Goal: Information Seeking & Learning: Compare options

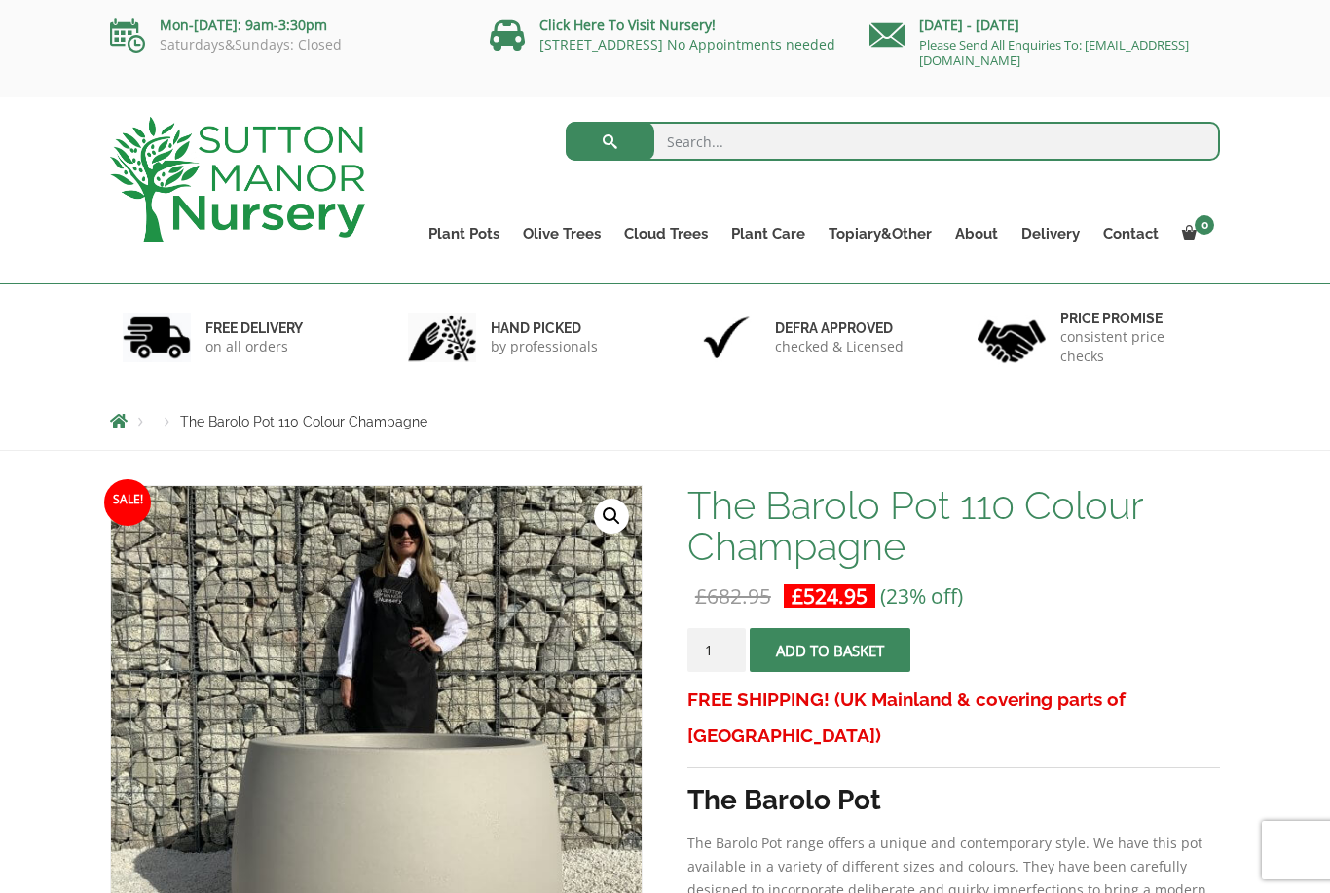
click at [775, 135] on input "search" at bounding box center [893, 141] width 655 height 39
type input "Barolo"
click at [609, 141] on button "submit" at bounding box center [610, 141] width 89 height 39
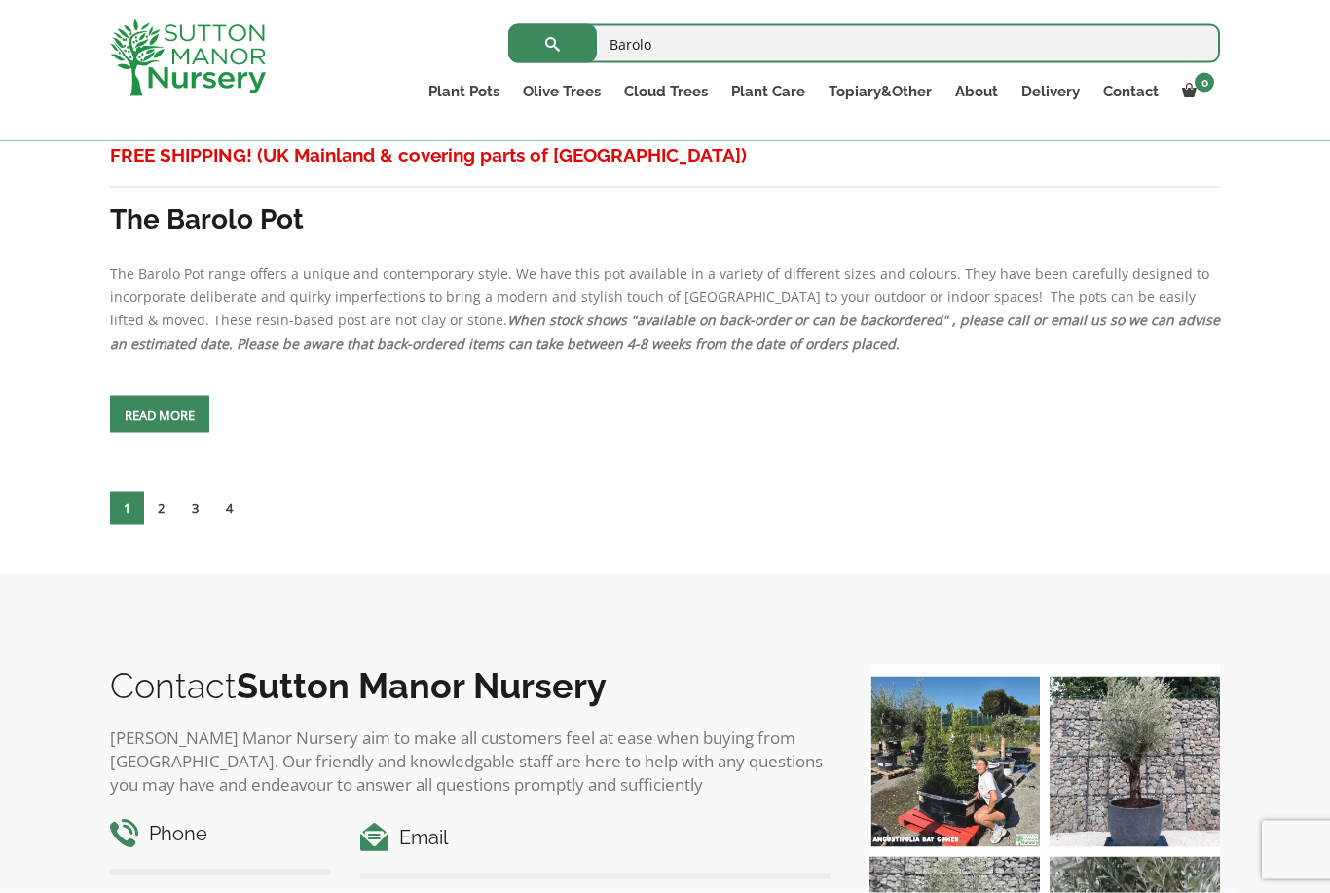
scroll to position [8686, 0]
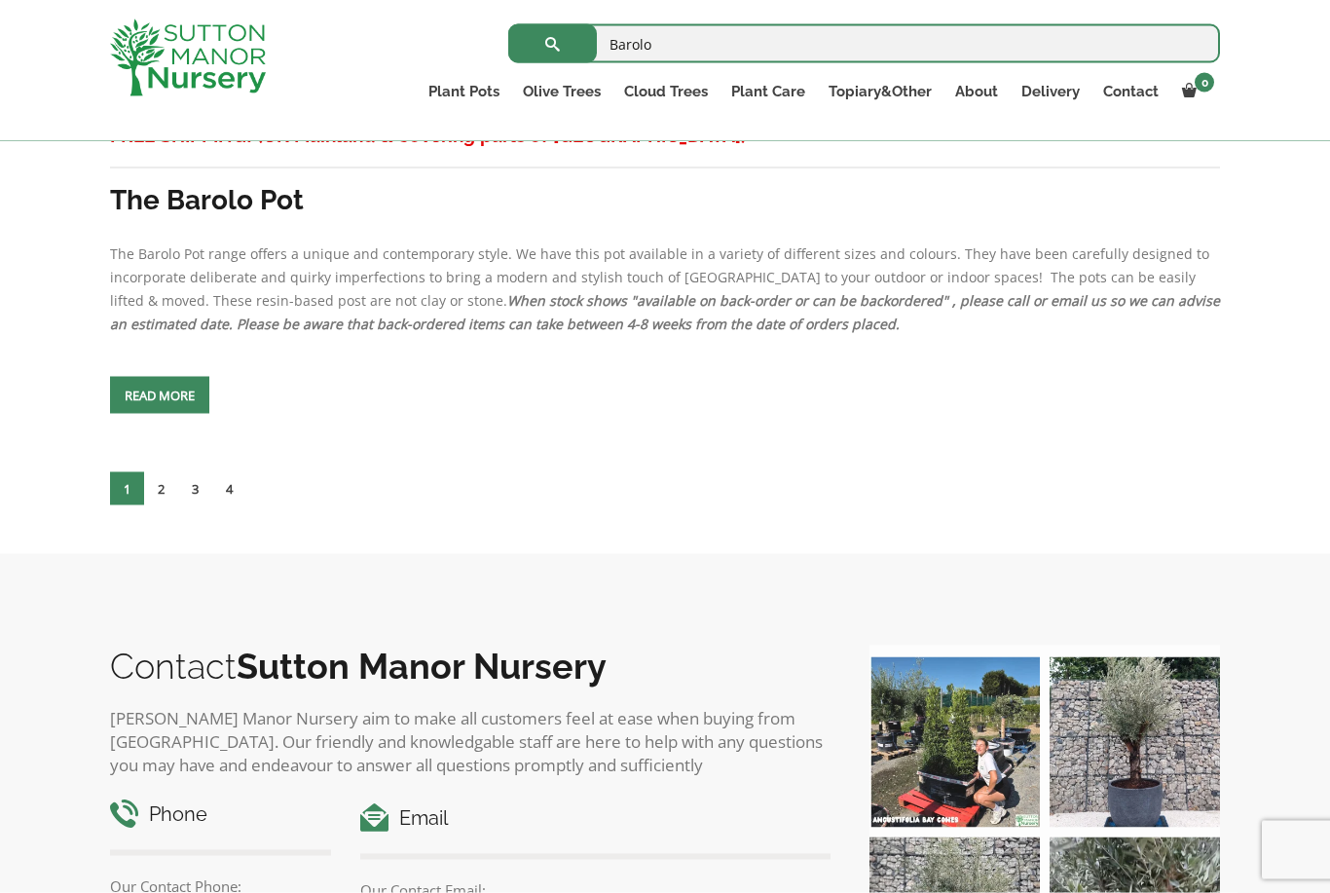
click at [199, 505] on link "3" at bounding box center [195, 488] width 34 height 33
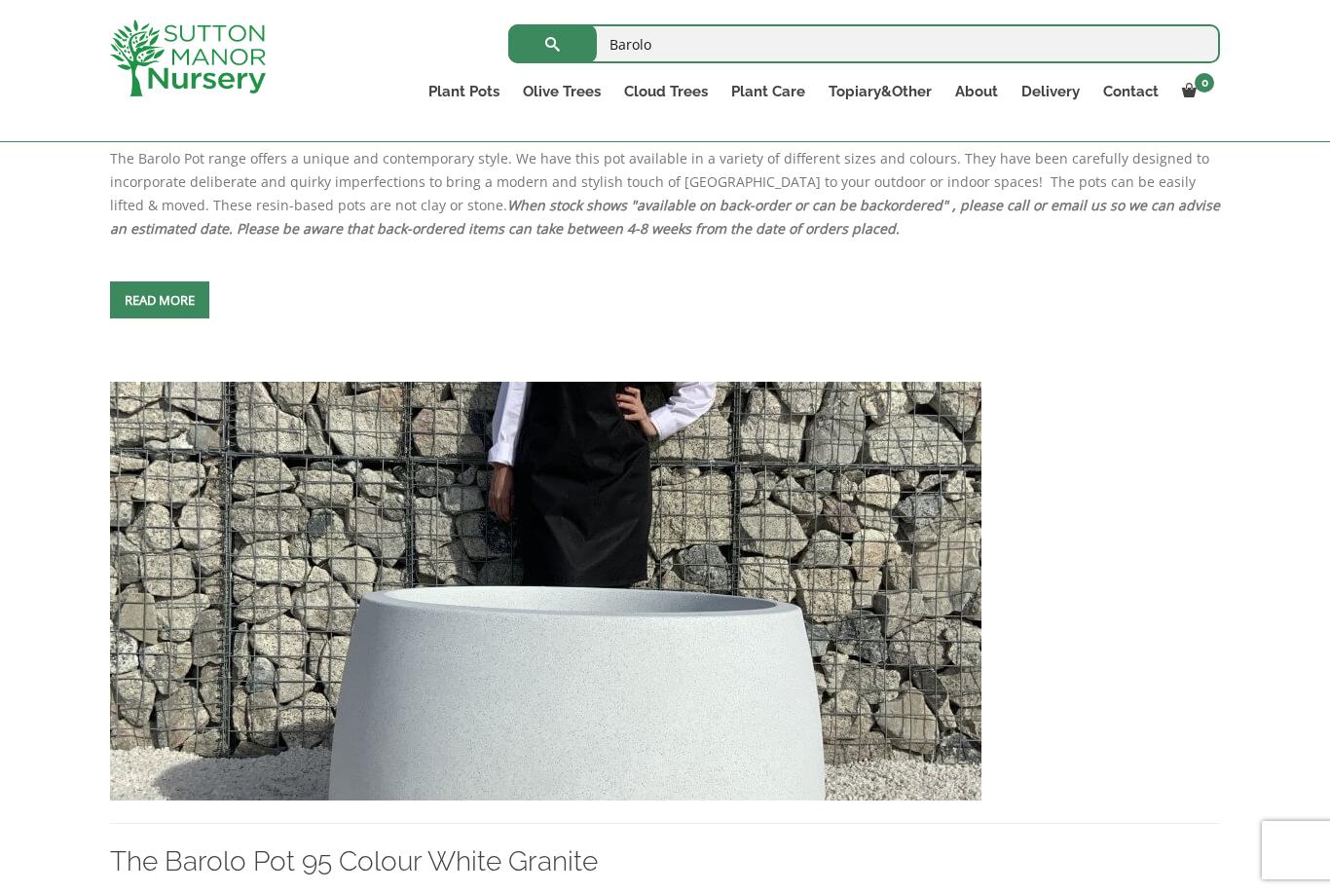
scroll to position [1047, 0]
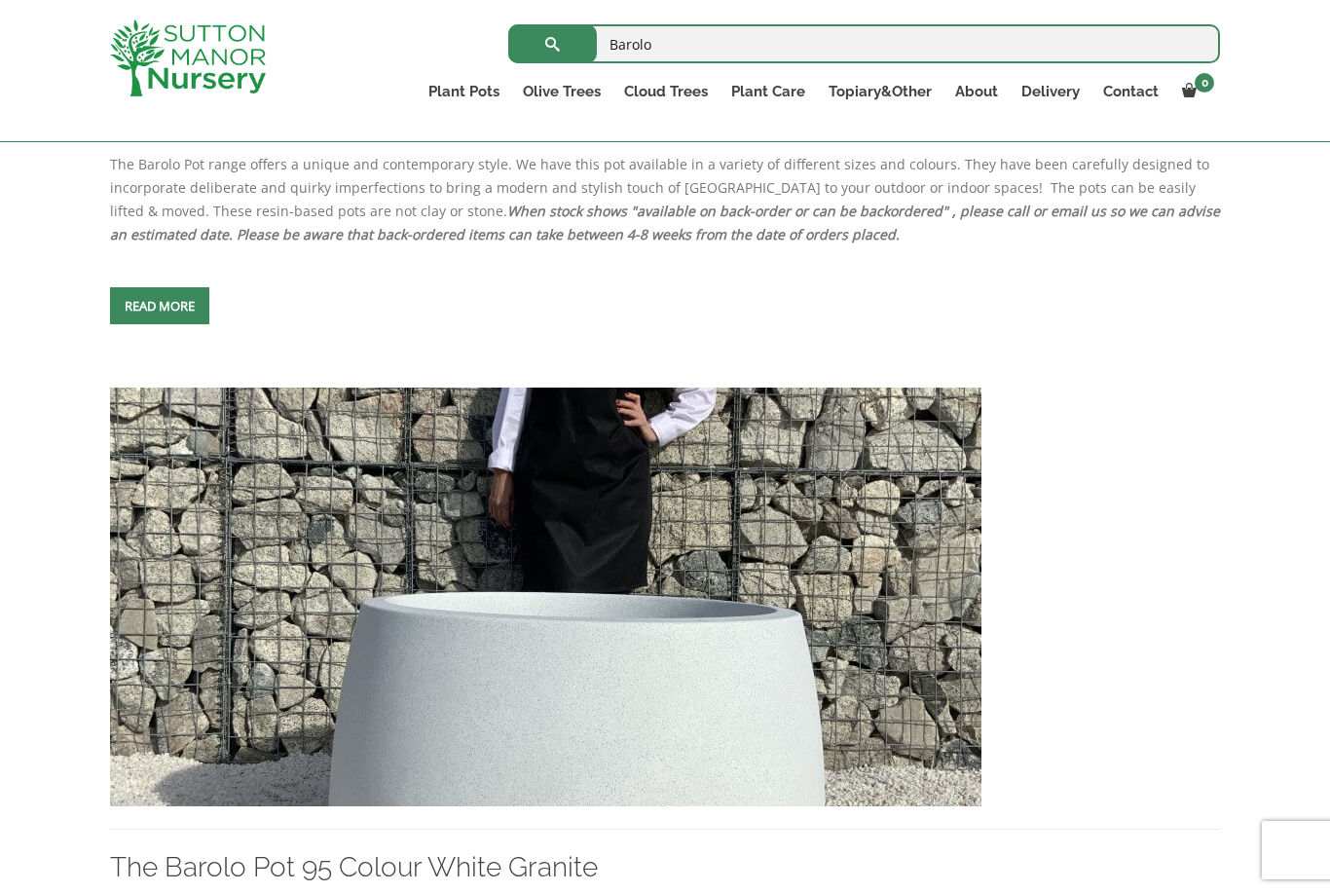
click at [738, 695] on img at bounding box center [545, 597] width 871 height 419
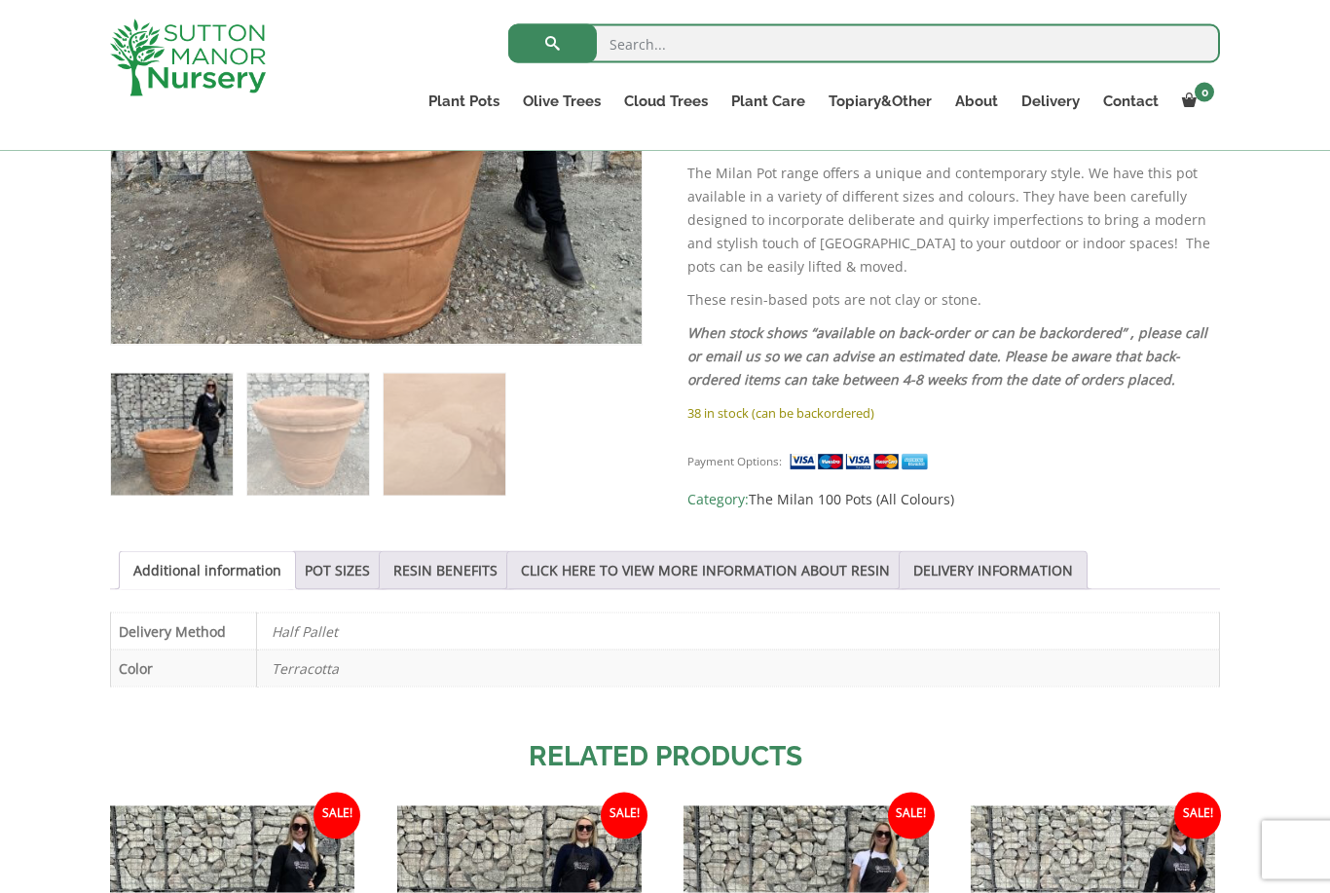
scroll to position [645, 0]
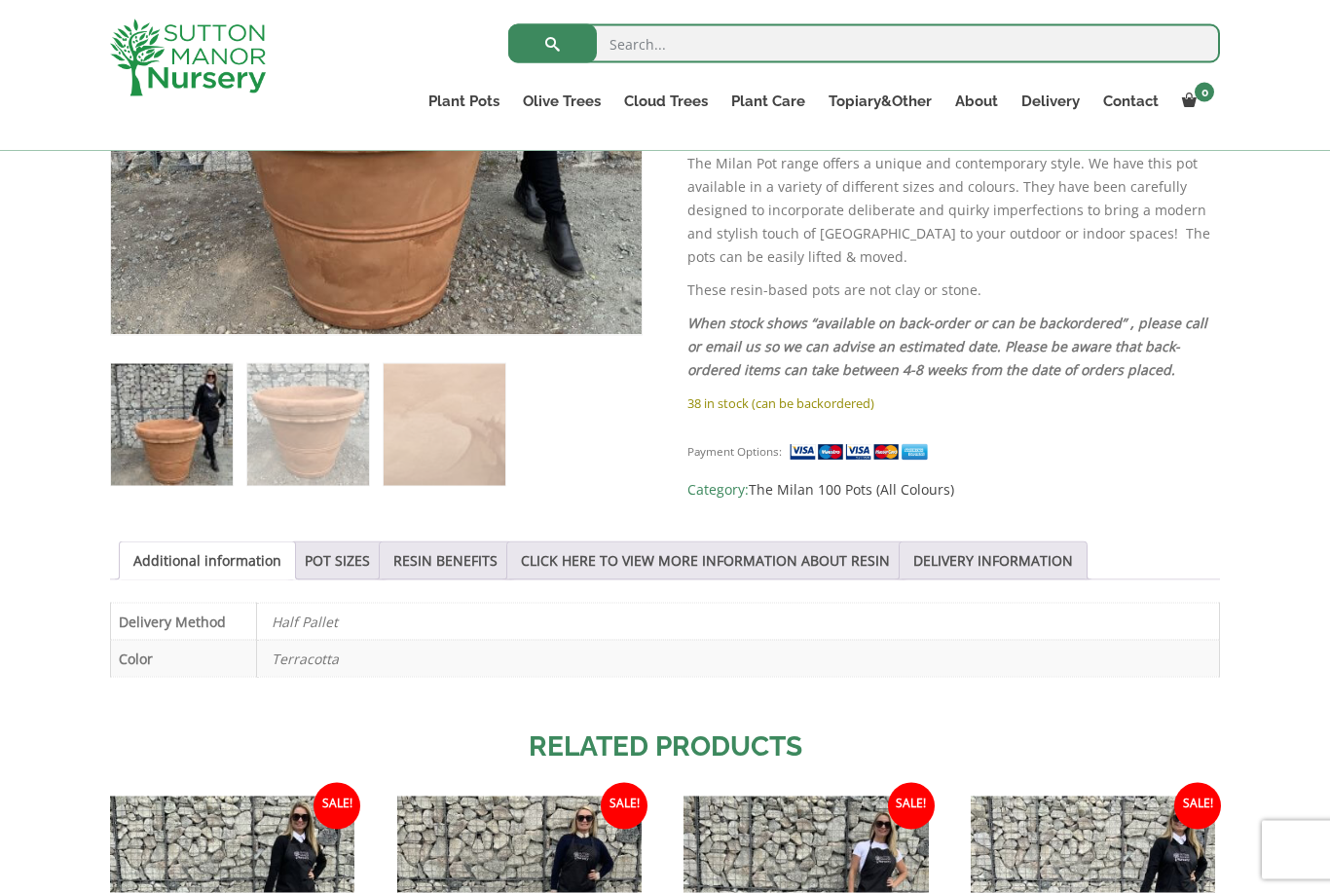
click at [343, 567] on link "POT SIZES" at bounding box center [337, 560] width 65 height 37
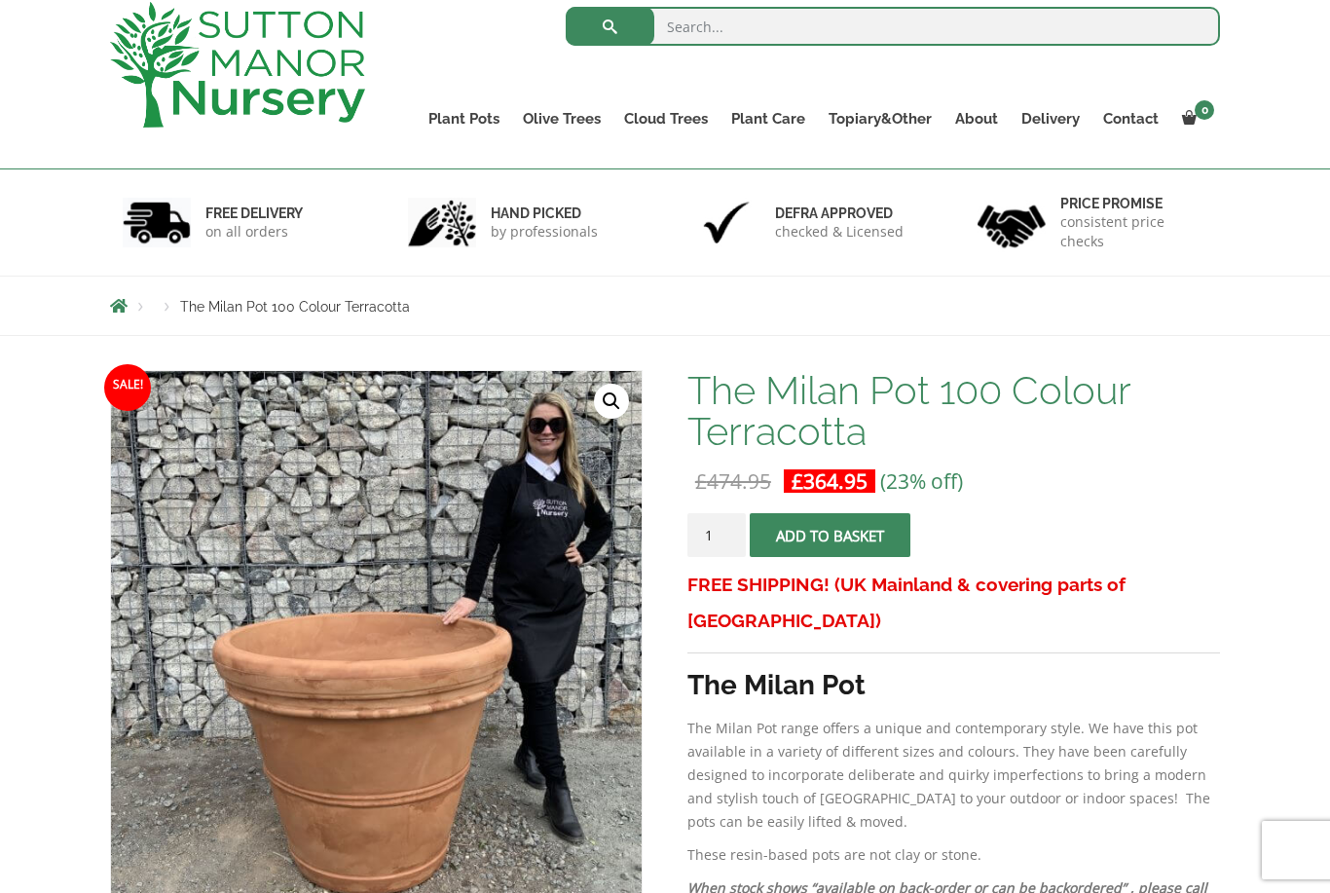
scroll to position [0, 0]
